Goal: Complete application form: Complete application form

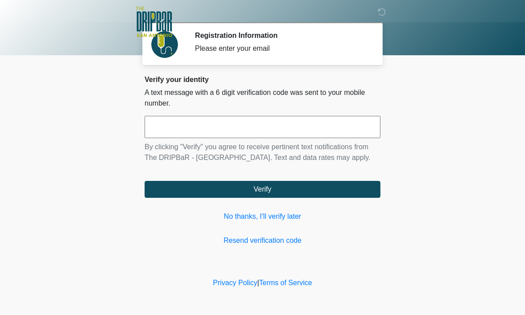
scroll to position [0, 0]
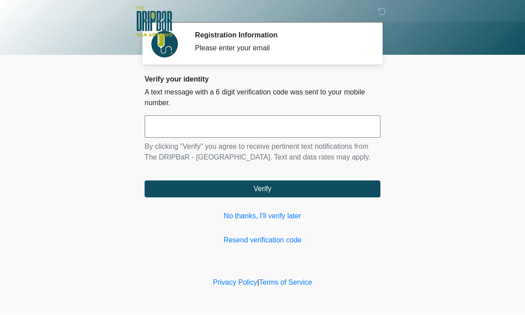
click at [279, 123] on input "text" at bounding box center [263, 127] width 236 height 22
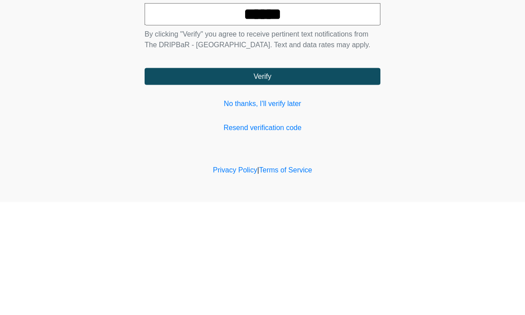
type input "******"
click at [362, 181] on button "Verify" at bounding box center [263, 189] width 236 height 17
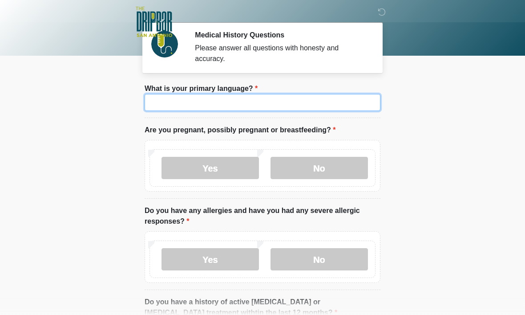
click at [316, 102] on input "What is your primary language?" at bounding box center [263, 102] width 236 height 17
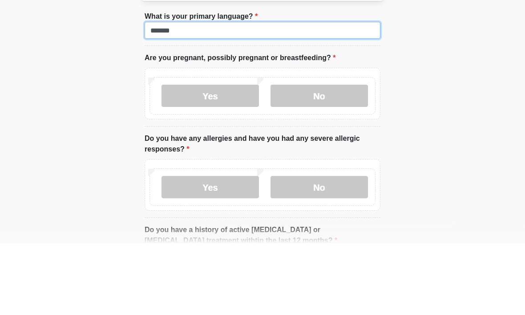
type input "*******"
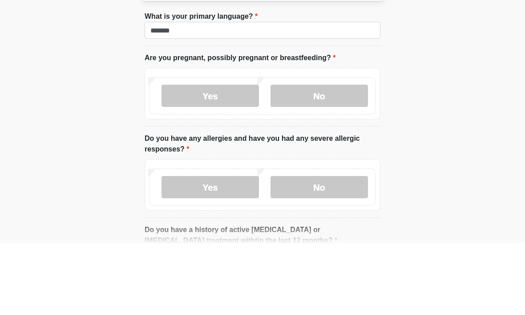
click at [316, 157] on label "No" at bounding box center [319, 168] width 97 height 22
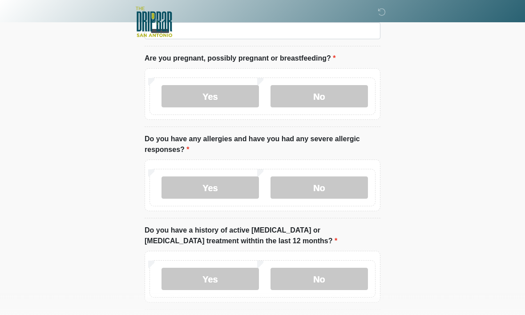
click at [226, 187] on label "Yes" at bounding box center [210, 187] width 97 height 22
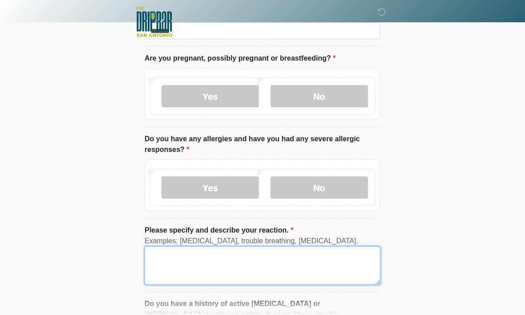
click at [207, 263] on textarea "Please specify and describe your reaction." at bounding box center [263, 265] width 236 height 38
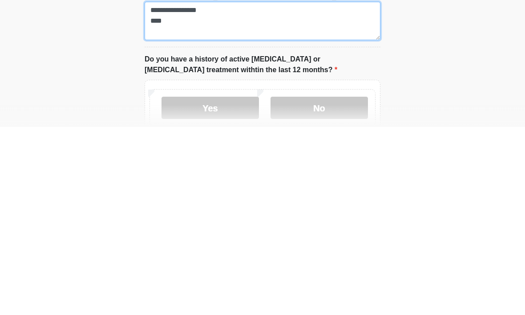
scroll to position [18, 0]
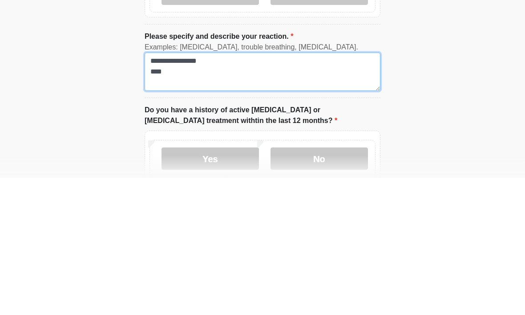
click at [164, 190] on textarea "**********" at bounding box center [263, 209] width 236 height 38
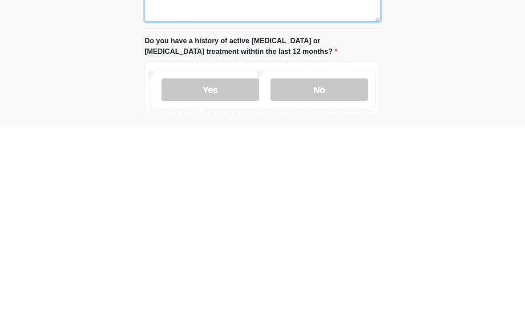
type textarea "**********"
click at [293, 266] on label "No" at bounding box center [319, 277] width 97 height 22
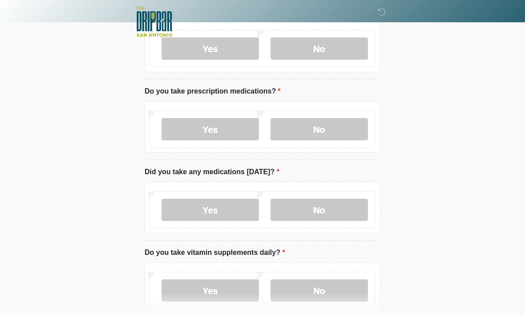
click at [175, 121] on label "Yes" at bounding box center [210, 129] width 97 height 22
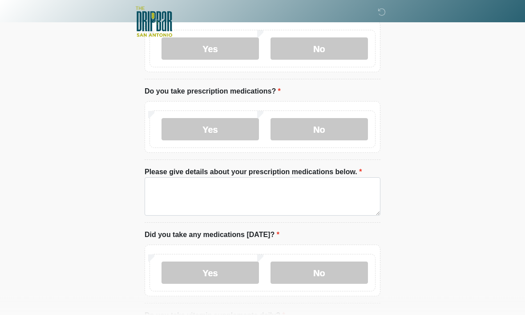
scroll to position [376, 0]
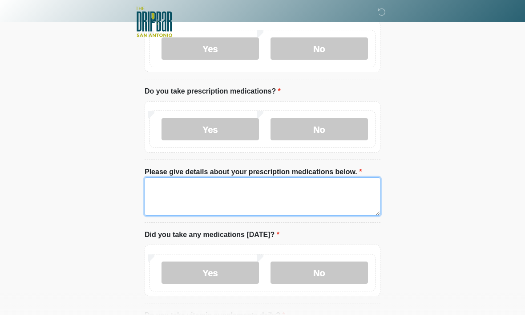
click at [276, 193] on textarea "Please give details about your prescription medications below." at bounding box center [263, 196] width 236 height 38
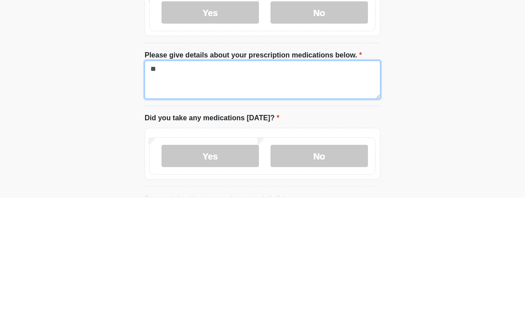
type textarea "*"
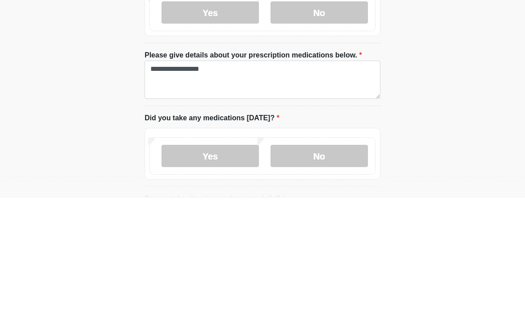
scroll to position [493, 0]
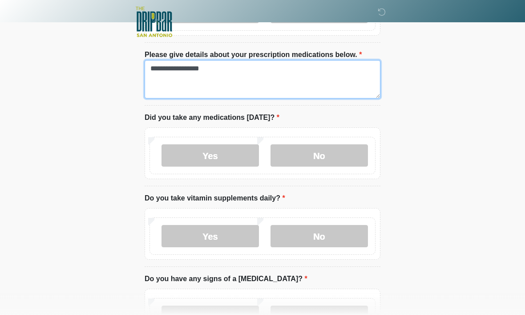
click at [324, 80] on textarea "**********" at bounding box center [263, 79] width 236 height 38
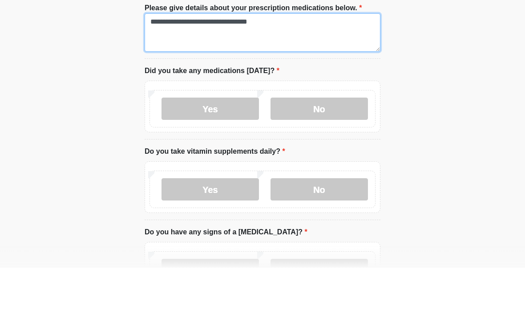
type textarea "**********"
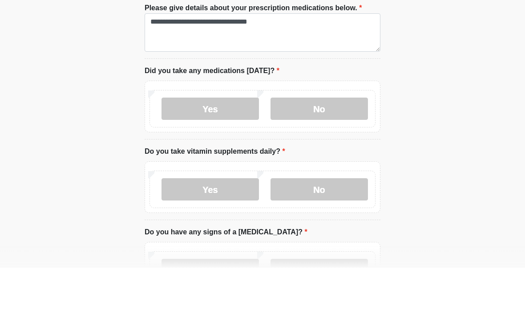
click at [192, 145] on label "Yes" at bounding box center [210, 156] width 97 height 22
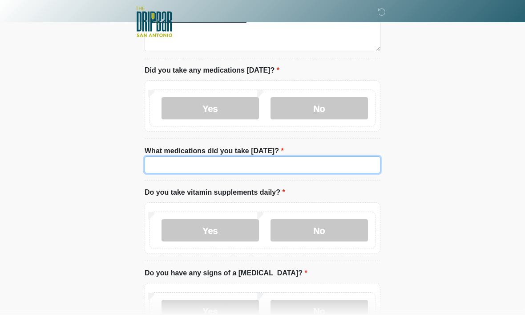
click at [171, 163] on input "What medications did you take today?" at bounding box center [263, 164] width 236 height 17
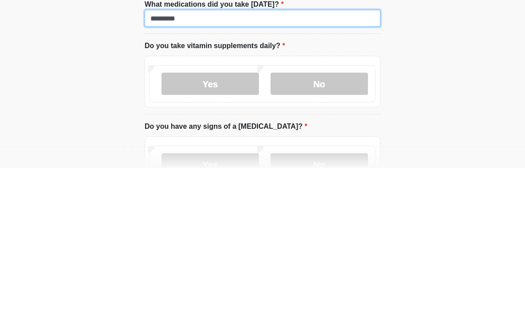
type input "*********"
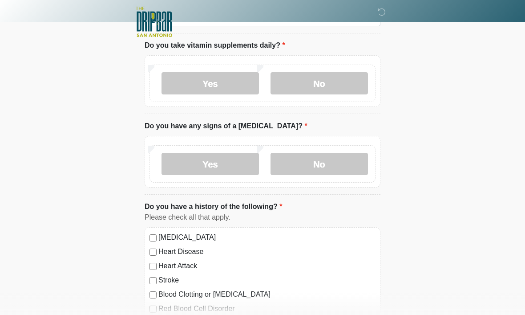
click at [291, 84] on label "No" at bounding box center [319, 83] width 97 height 22
click at [283, 167] on label "No" at bounding box center [319, 164] width 97 height 22
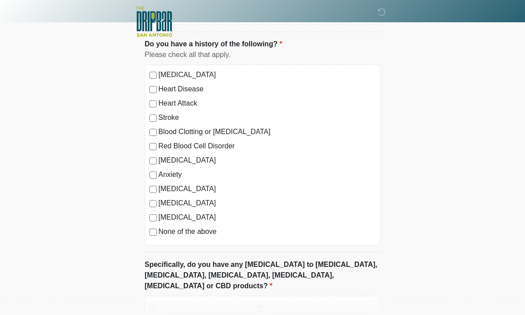
scroll to position [849, 0]
click at [150, 164] on div "High Blood Pressure Heart Disease Heart Attack Stroke Blood Clotting or Bleedin…" at bounding box center [263, 155] width 236 height 181
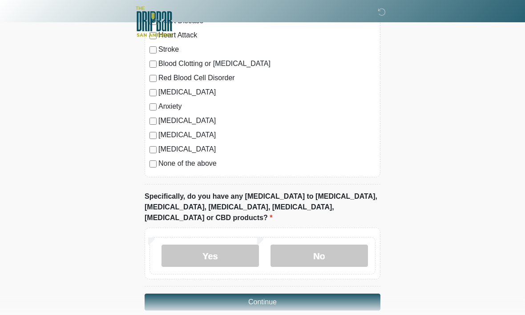
scroll to position [918, 0]
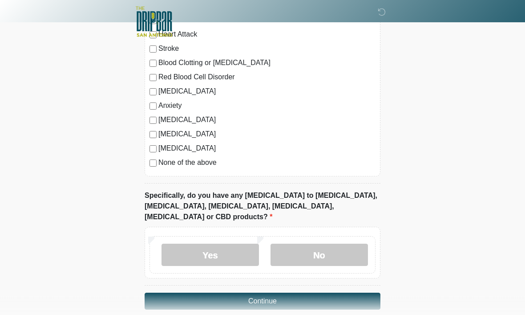
click at [234, 246] on label "Yes" at bounding box center [210, 255] width 97 height 22
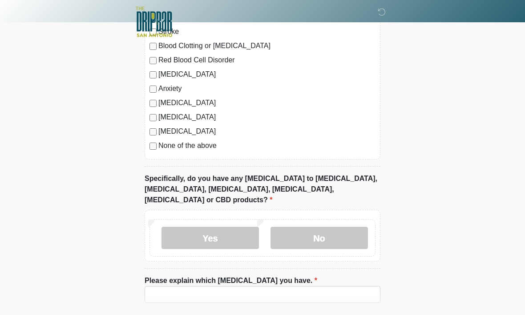
scroll to position [959, 0]
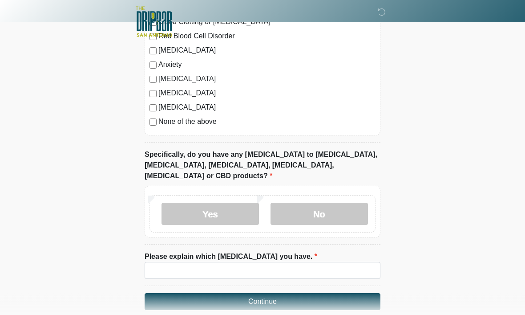
click at [342, 203] on label "No" at bounding box center [319, 214] width 97 height 22
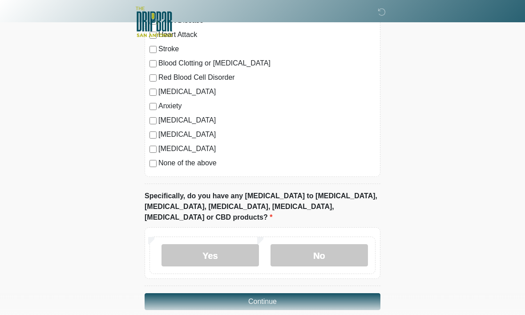
scroll to position [918, 0]
click at [332, 293] on button "Continue" at bounding box center [263, 301] width 236 height 17
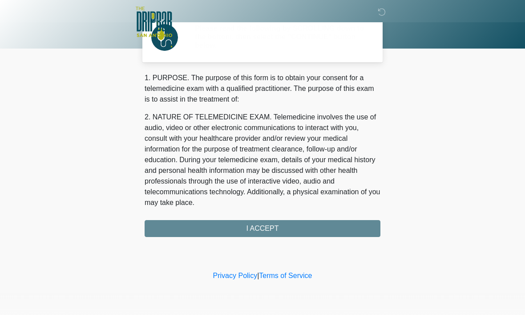
scroll to position [0, 0]
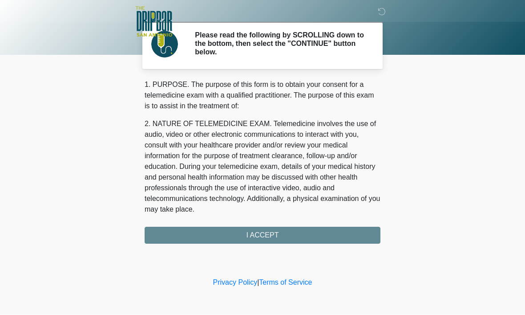
click at [337, 235] on div "1. PURPOSE. The purpose of this form is to obtain your consent for a telemedici…" at bounding box center [263, 162] width 236 height 164
click at [297, 235] on div "1. PURPOSE. The purpose of this form is to obtain your consent for a telemedici…" at bounding box center [263, 162] width 236 height 164
click at [339, 233] on div "1. PURPOSE. The purpose of this form is to obtain your consent for a telemedici…" at bounding box center [263, 162] width 236 height 164
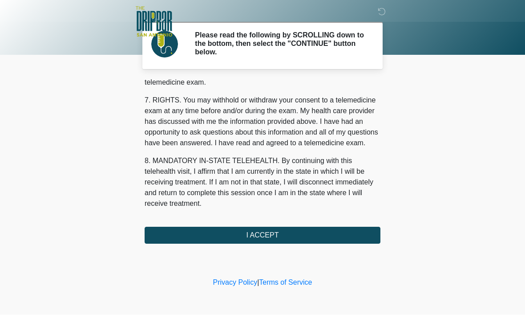
scroll to position [401, 0]
click at [340, 235] on button "I ACCEPT" at bounding box center [263, 235] width 236 height 17
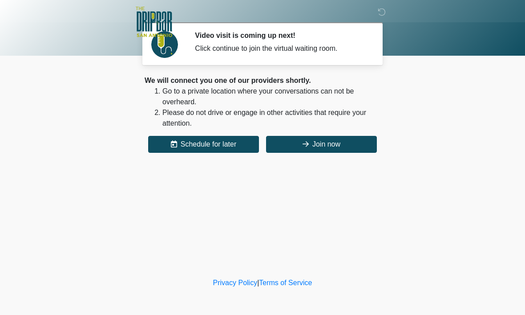
click at [339, 148] on button "Join now" at bounding box center [321, 144] width 111 height 17
